Goal: Task Accomplishment & Management: Manage account settings

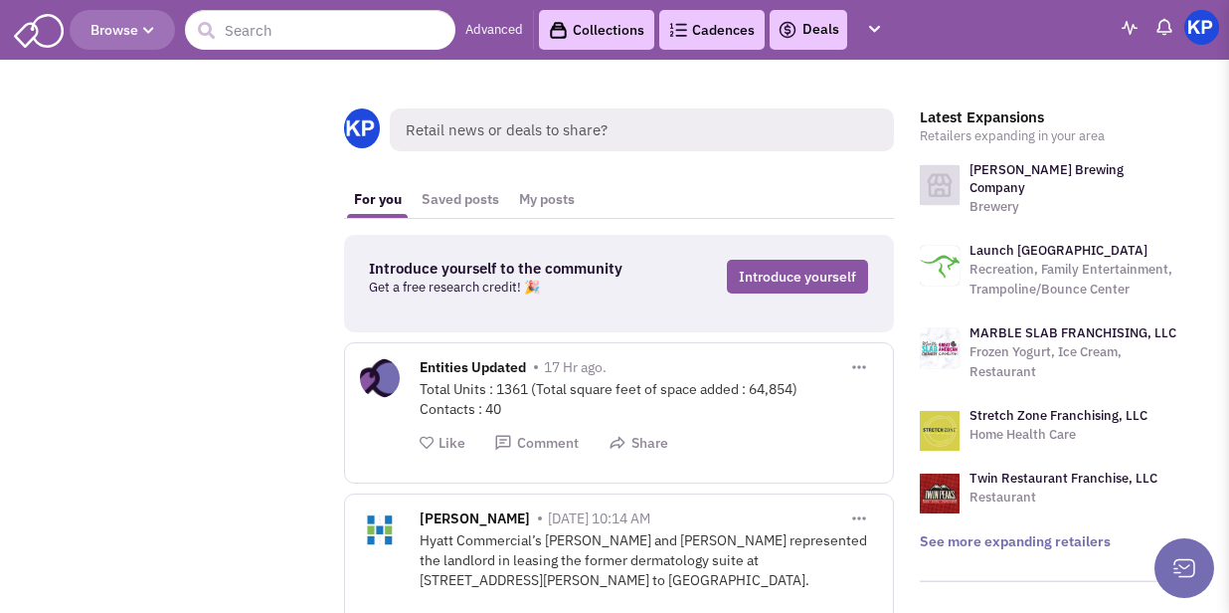
click at [829, 32] on link "Deals" at bounding box center [809, 30] width 62 height 24
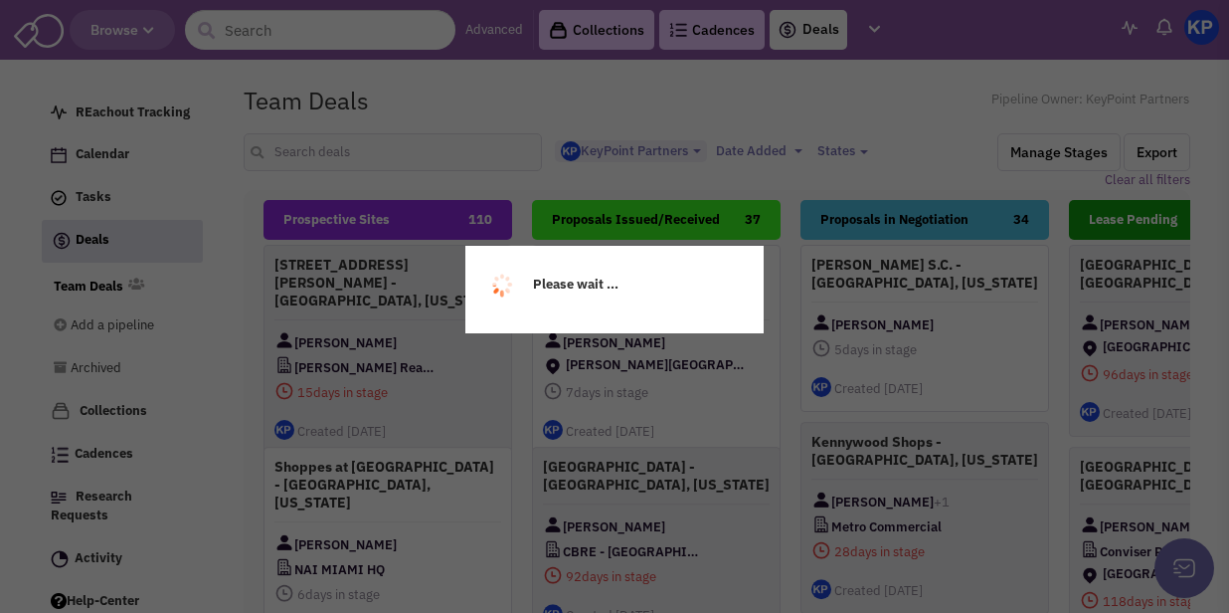
select select "1900"
select select
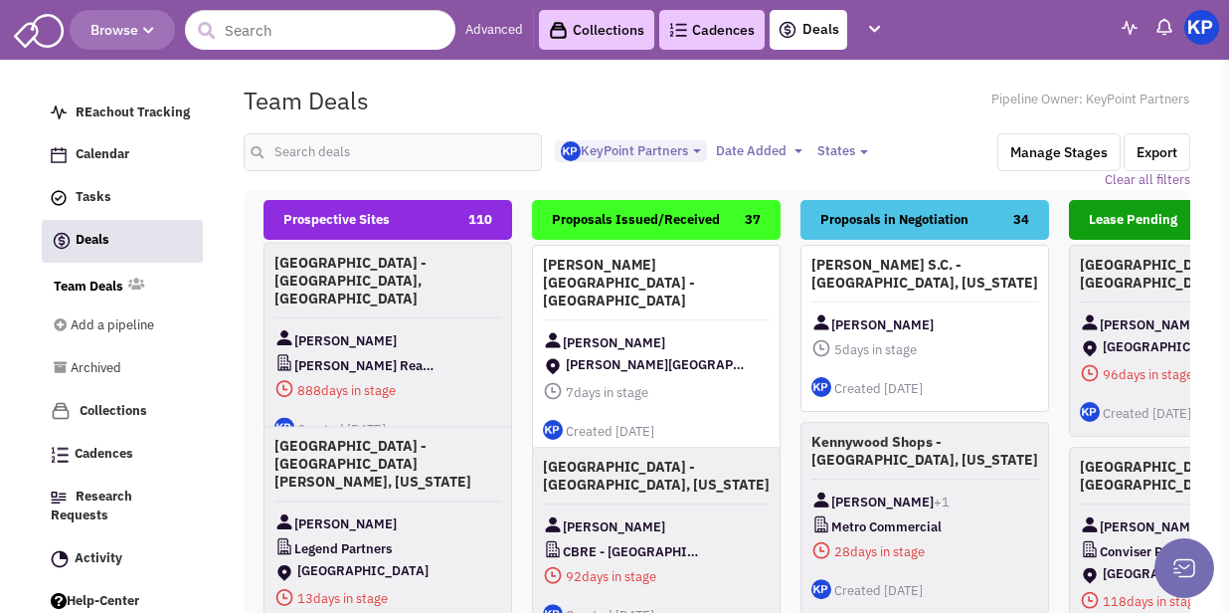
scroll to position [1094, 0]
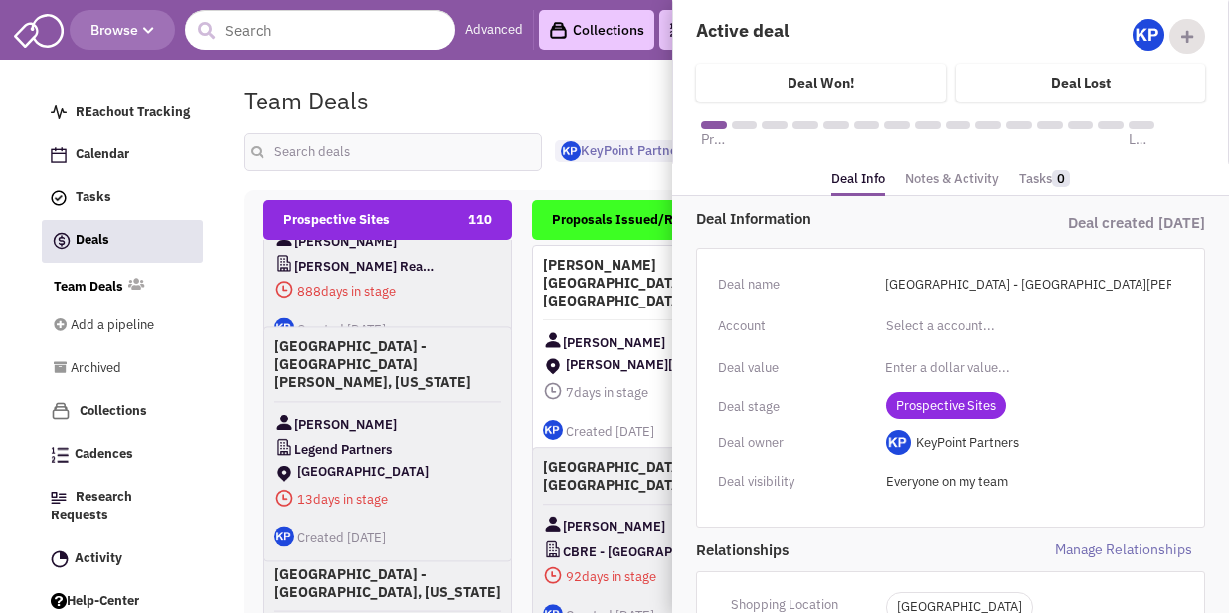
click at [959, 179] on link "Notes & Activity" at bounding box center [952, 179] width 94 height 29
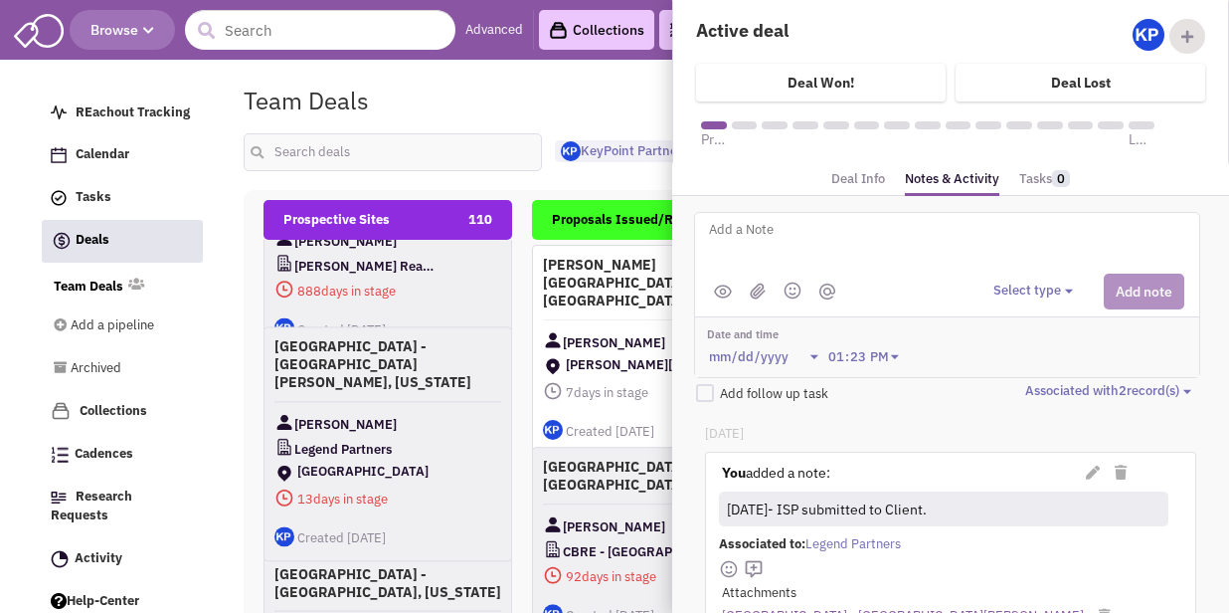
click at [867, 230] on textarea at bounding box center [953, 245] width 492 height 55
type textarea "[DATE]- Plans received."
click at [1023, 286] on button "Select type" at bounding box center [1037, 291] width 86 height 19
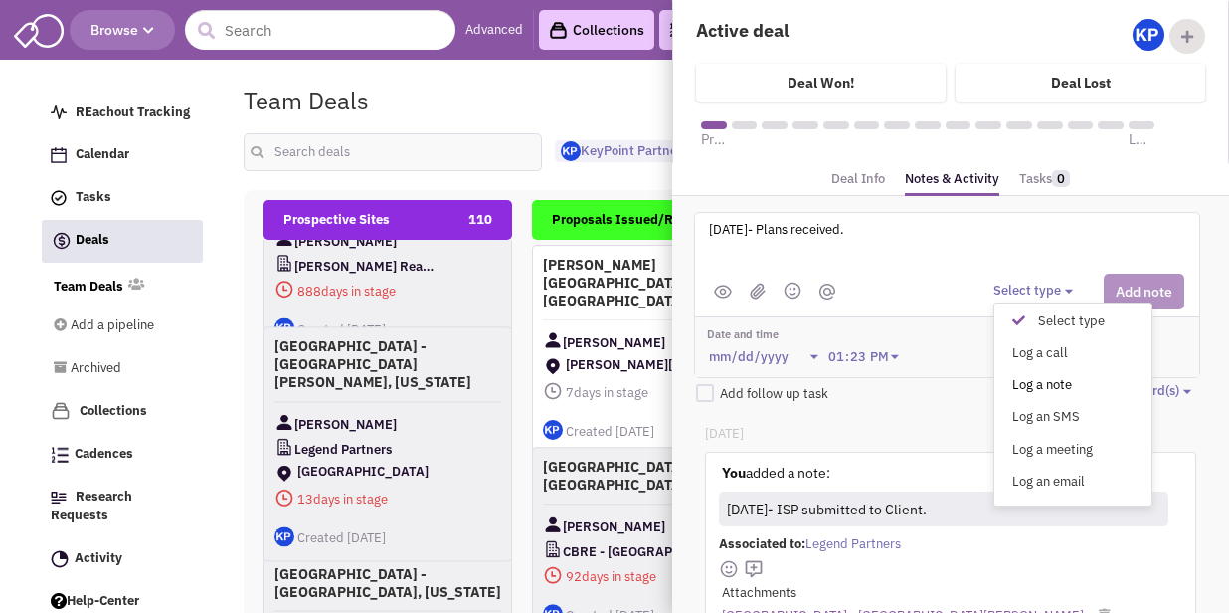
click at [1019, 380] on div "Log a note" at bounding box center [1024, 385] width 49 height 19
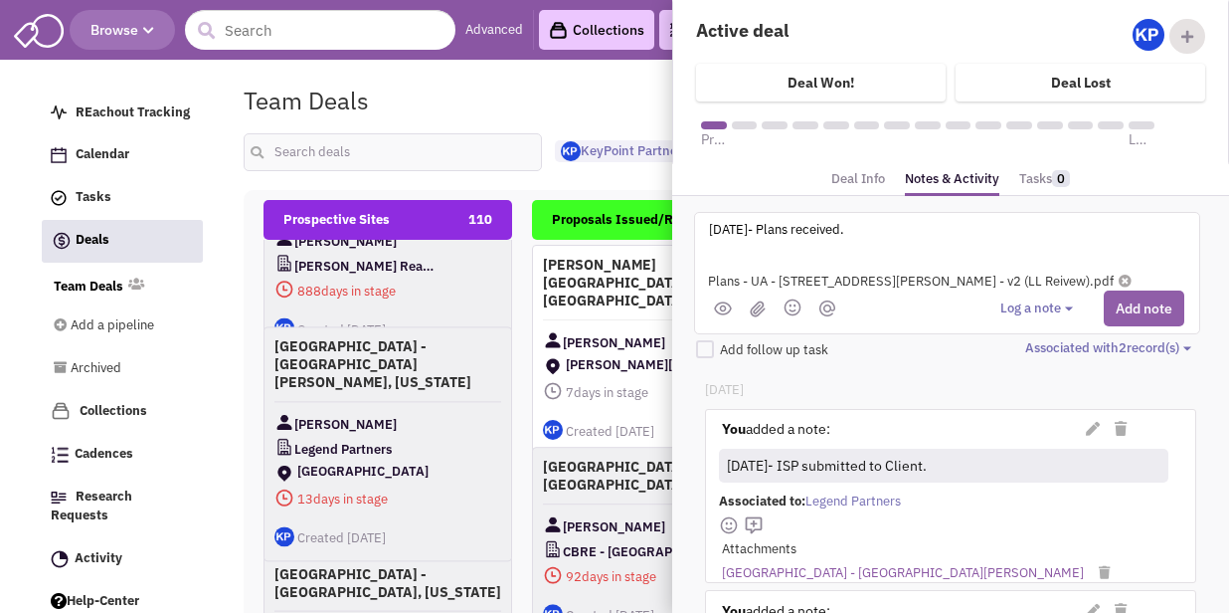
click at [1142, 303] on button "Add note" at bounding box center [1144, 308] width 81 height 36
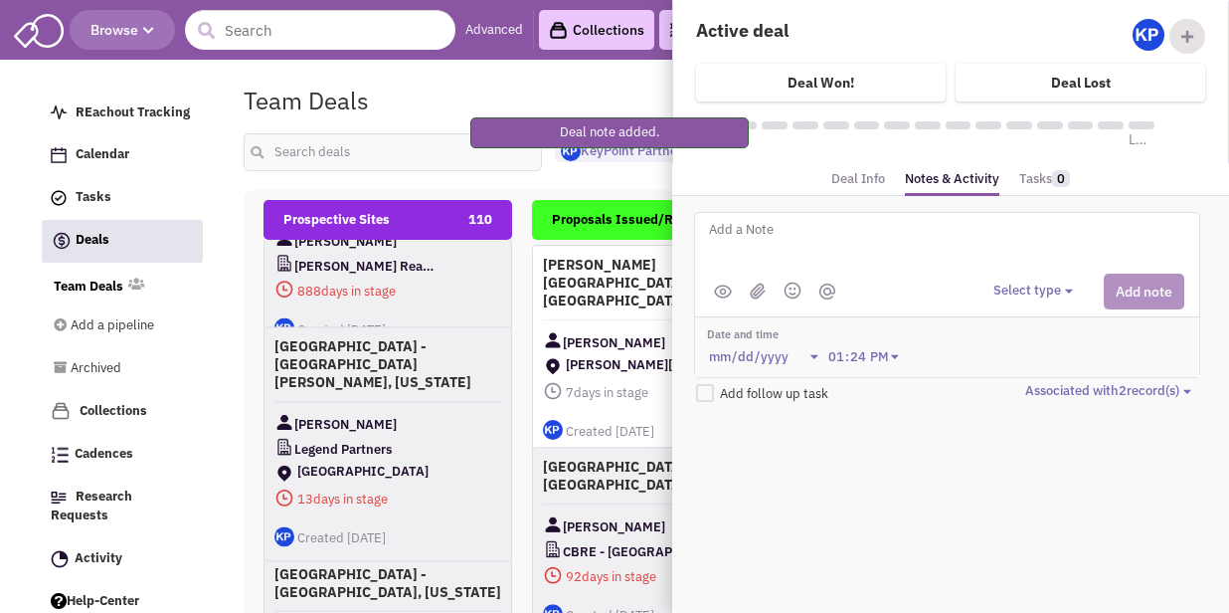
click at [607, 83] on div "Team Deals Pipeline Owner: KeyPoint Partners" at bounding box center [717, 101] width 973 height 46
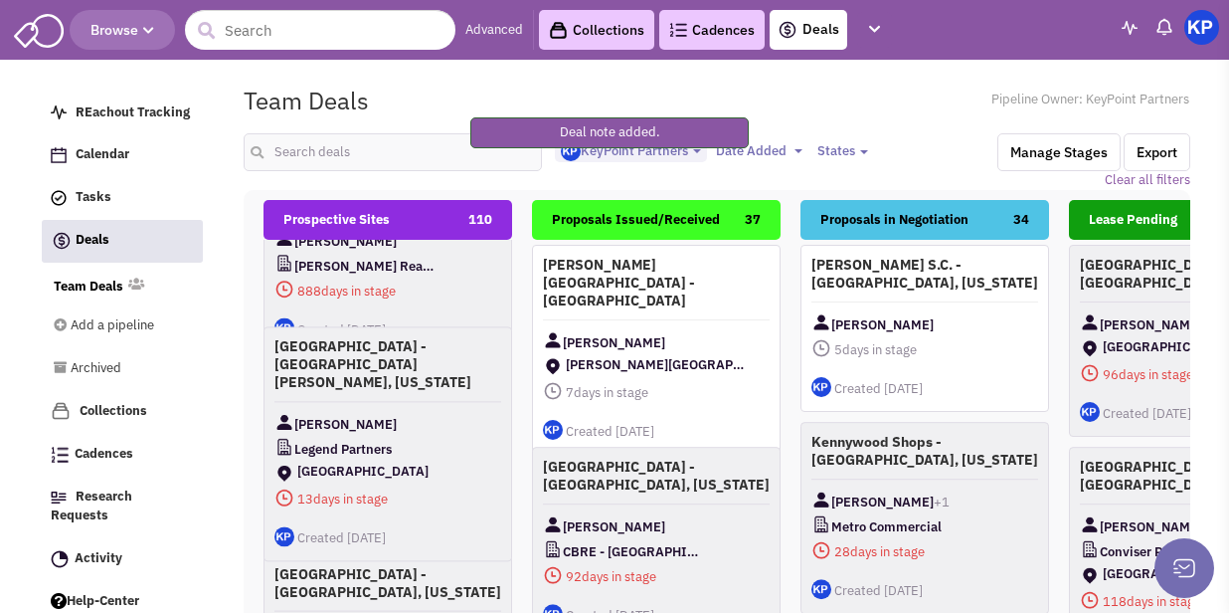
click at [1210, 25] on img at bounding box center [1202, 27] width 35 height 35
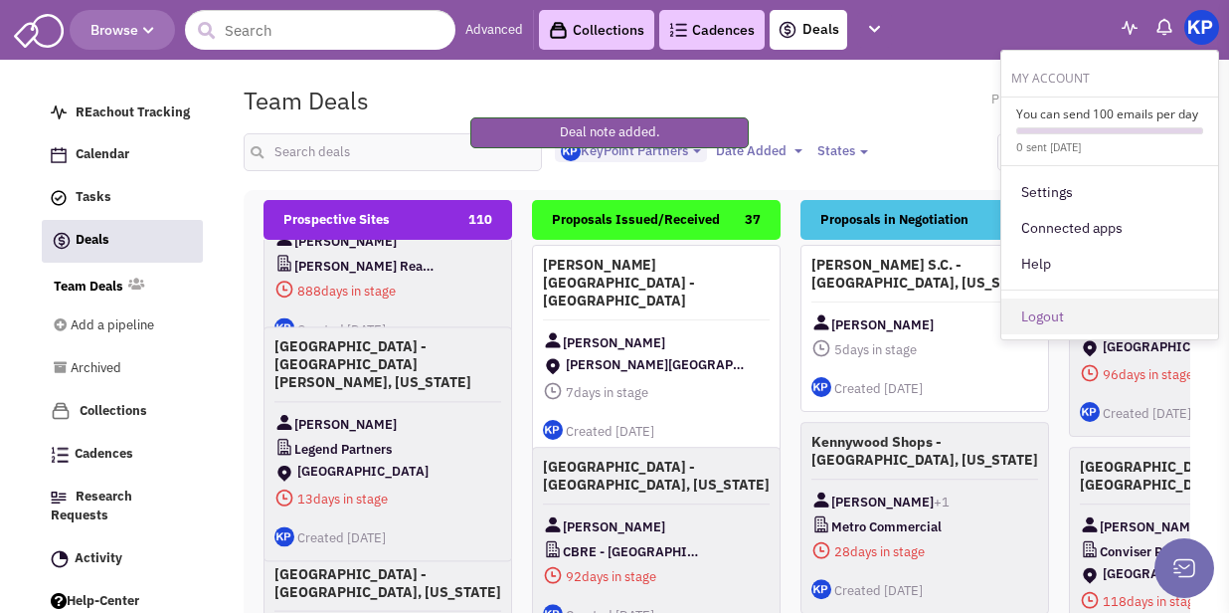
click at [1068, 317] on link "Logout" at bounding box center [1110, 316] width 217 height 36
